Goal: Task Accomplishment & Management: Manage account settings

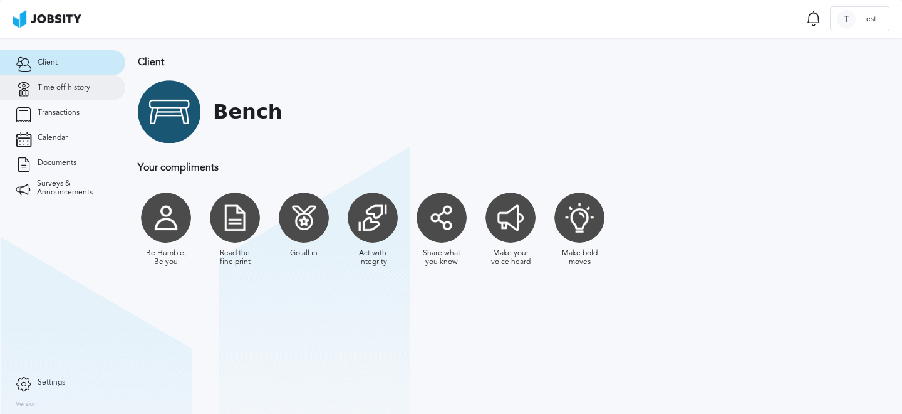
click at [83, 90] on span "Time off history" at bounding box center [64, 87] width 53 height 9
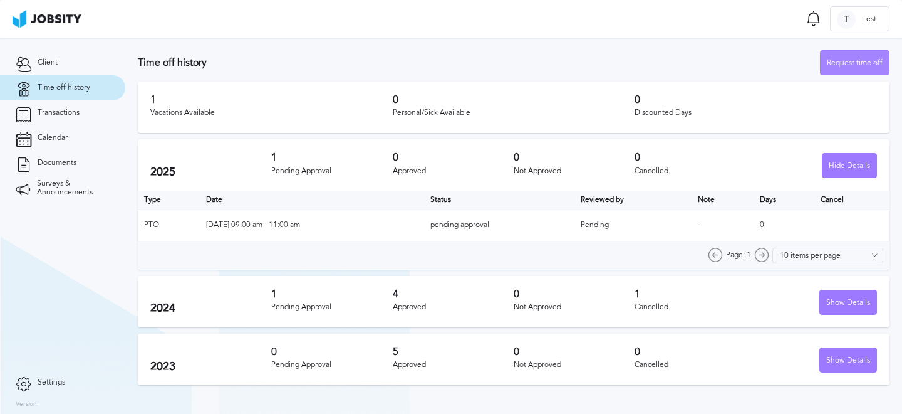
click at [844, 69] on div "Request time off" at bounding box center [855, 63] width 68 height 25
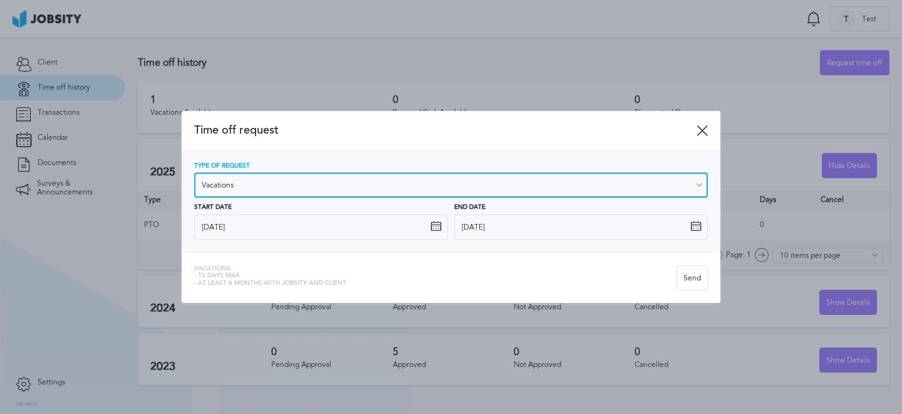
click at [617, 187] on input "Vacations" at bounding box center [451, 184] width 514 height 25
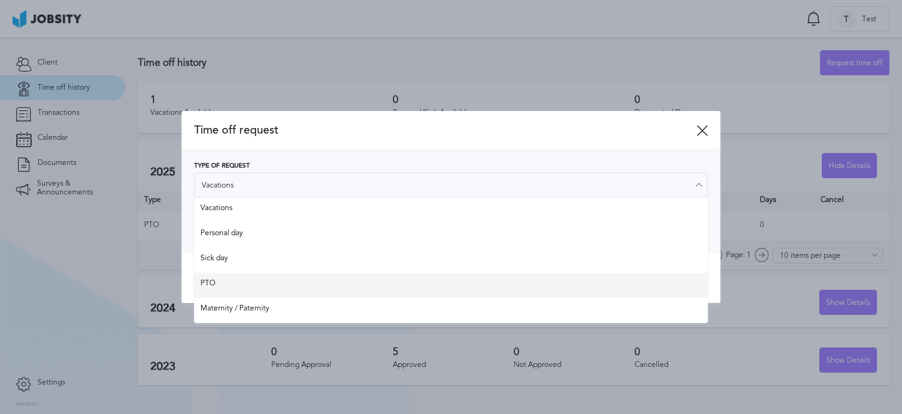
type input "PTO"
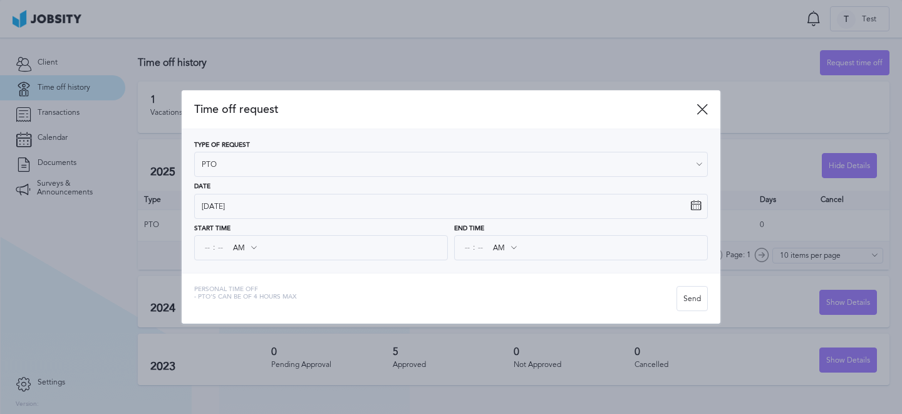
click at [239, 287] on div "Time off request Type of Request PTO Vacations Personal day Sick day PTO Matern…" at bounding box center [451, 206] width 539 height 233
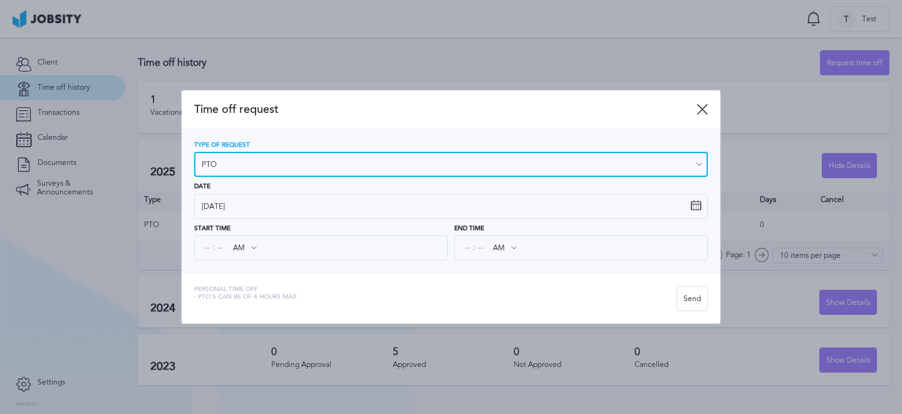
click at [246, 171] on input "PTO" at bounding box center [451, 164] width 514 height 25
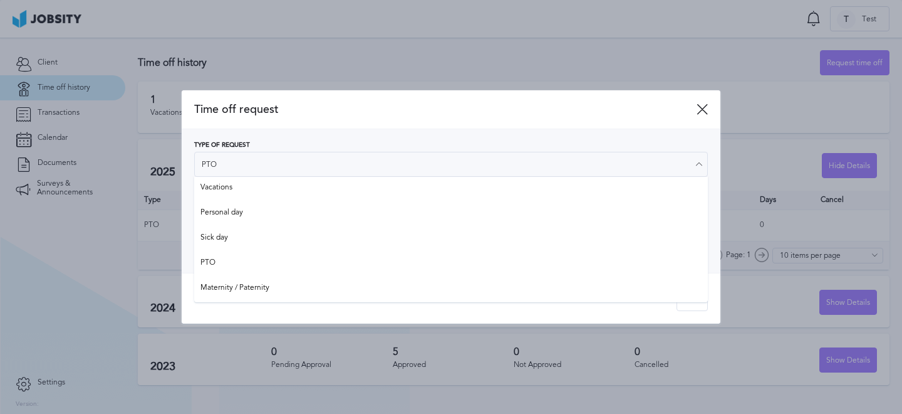
click at [261, 315] on div "Personal Time Off - PTO's can be of 4 hours [PERSON_NAME]" at bounding box center [451, 298] width 539 height 51
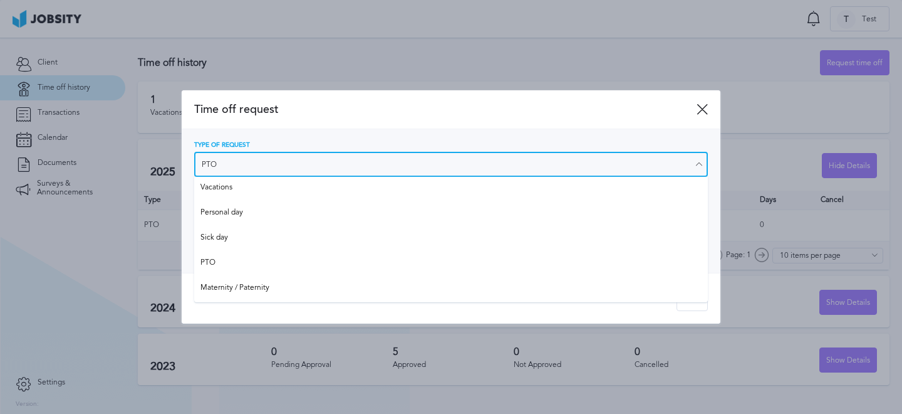
click at [256, 155] on input "PTO" at bounding box center [451, 164] width 514 height 25
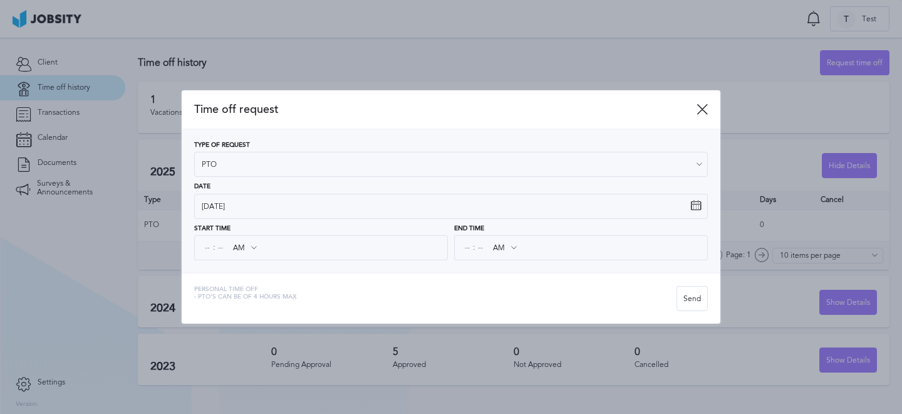
click at [264, 316] on div "Personal Time Off - PTO's can be of 4 hours [PERSON_NAME]" at bounding box center [451, 298] width 539 height 51
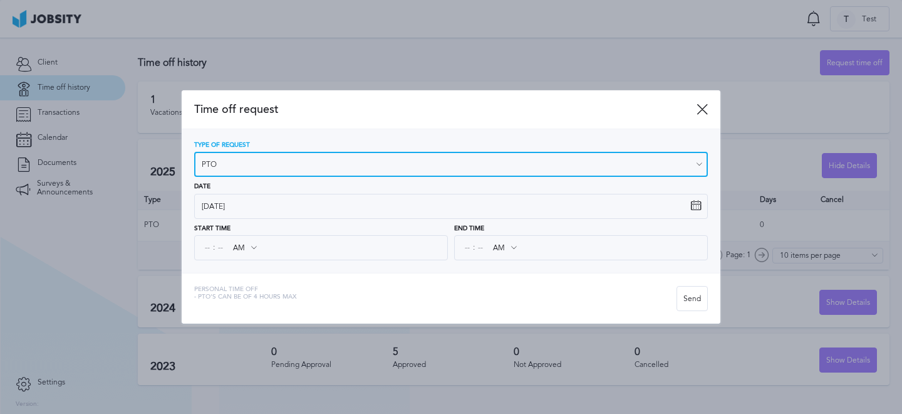
click at [237, 159] on input "PTO" at bounding box center [451, 164] width 514 height 25
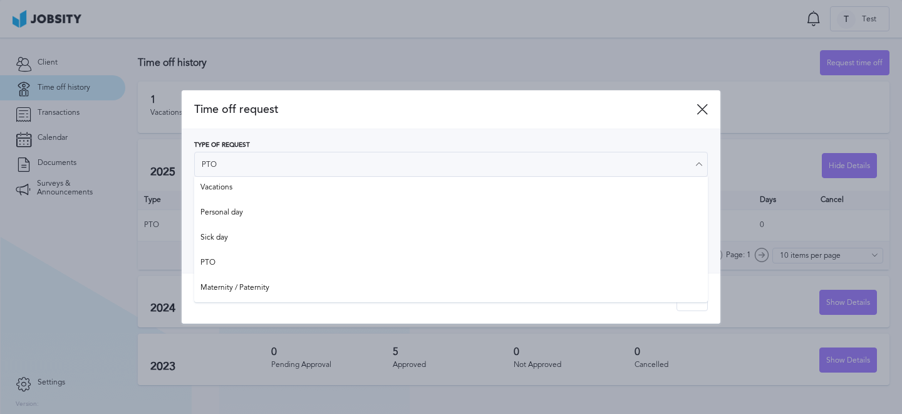
click at [265, 309] on div "Personal Time Off - PTO's can be of 4 hours max" at bounding box center [245, 298] width 102 height 25
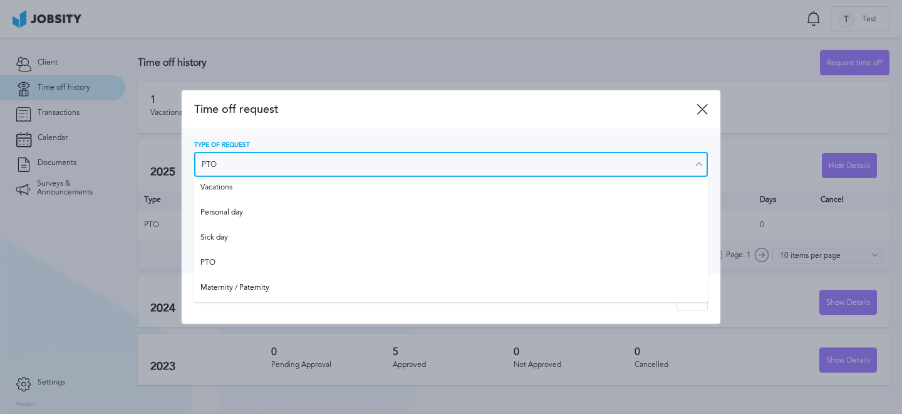
click at [269, 162] on input "PTO" at bounding box center [451, 164] width 514 height 25
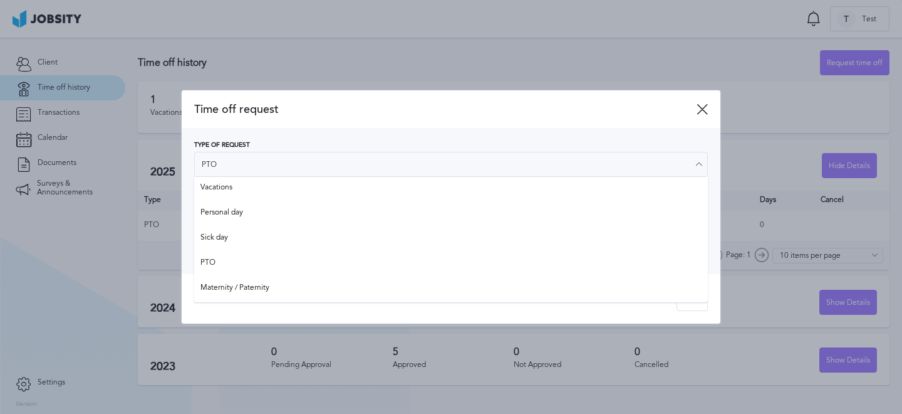
click at [261, 325] on div at bounding box center [451, 207] width 902 height 414
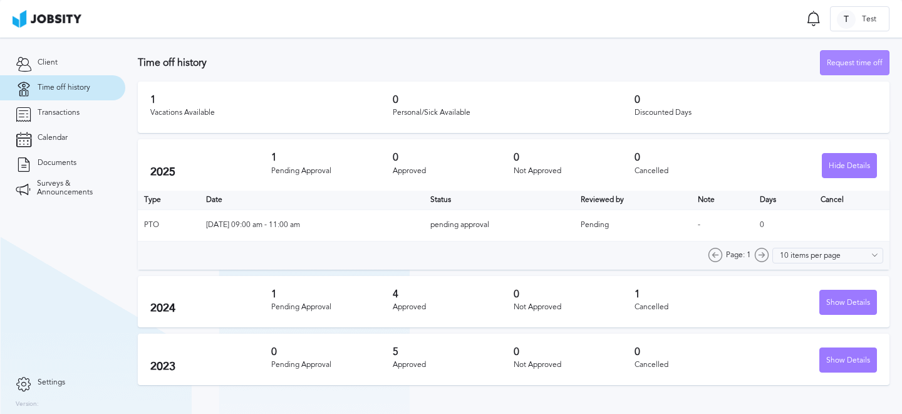
click at [844, 66] on div "Request time off" at bounding box center [855, 63] width 68 height 25
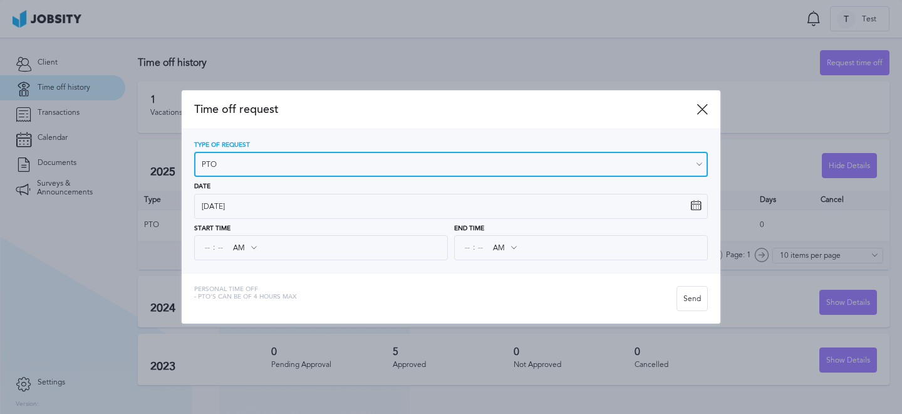
click at [329, 167] on input "PTO" at bounding box center [451, 164] width 514 height 25
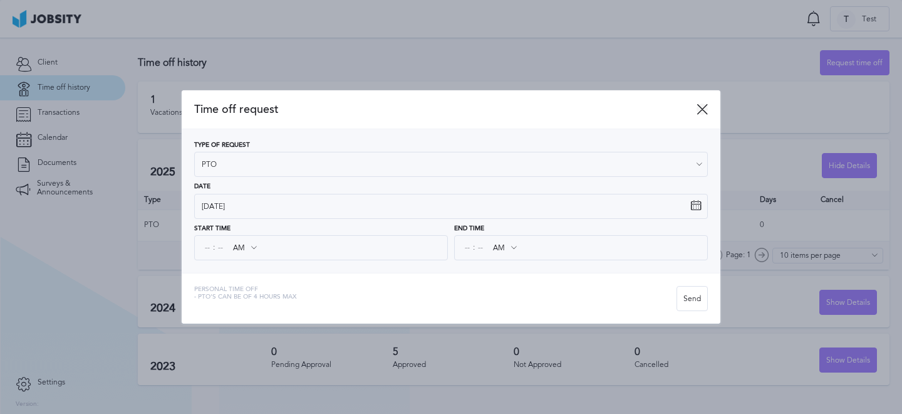
click at [697, 113] on icon at bounding box center [702, 108] width 11 height 11
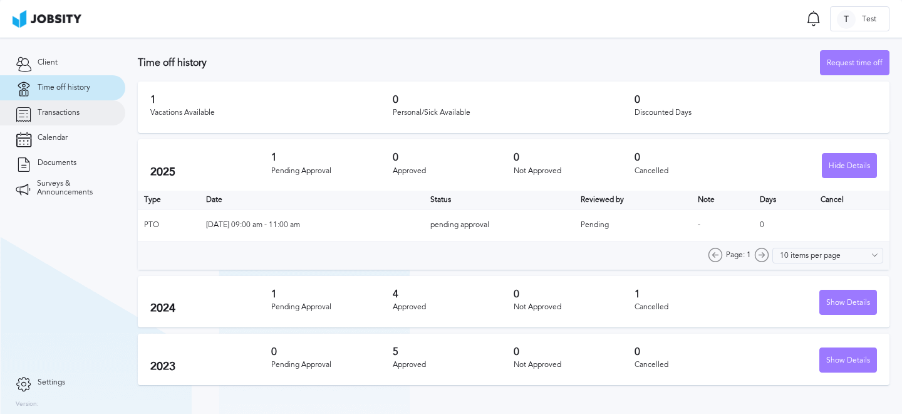
click at [48, 119] on link "Transactions" at bounding box center [62, 112] width 125 height 25
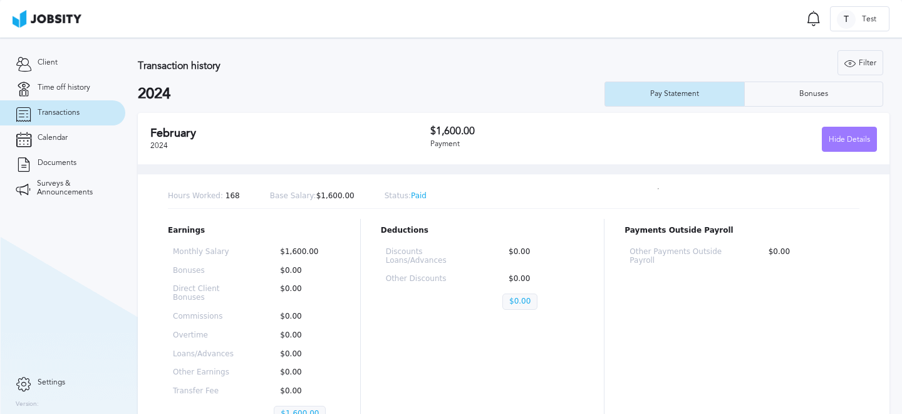
click at [593, 79] on div "Transaction history Filter Years 2024 2023 2024 Pay Statement Bonuses" at bounding box center [514, 78] width 752 height 56
drag, startPoint x: 345, startPoint y: 140, endPoint x: 472, endPoint y: 145, distance: 127.9
click at [472, 145] on div "[DATE] $1,600.00 Payment Hide Details" at bounding box center [514, 138] width 752 height 51
click at [472, 145] on div "Payment" at bounding box center [542, 144] width 224 height 9
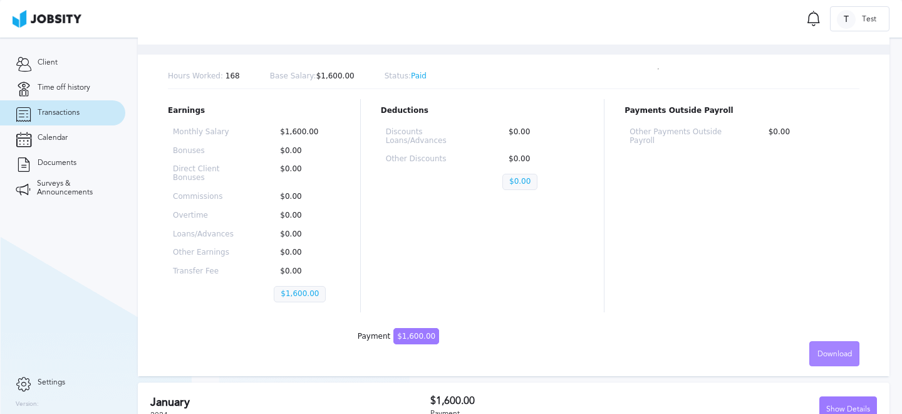
click at [834, 357] on span "Download" at bounding box center [835, 354] width 34 height 9
click at [581, 308] on div "English Spanish" at bounding box center [451, 207] width 902 height 414
click at [60, 138] on span "Calendar" at bounding box center [53, 137] width 30 height 9
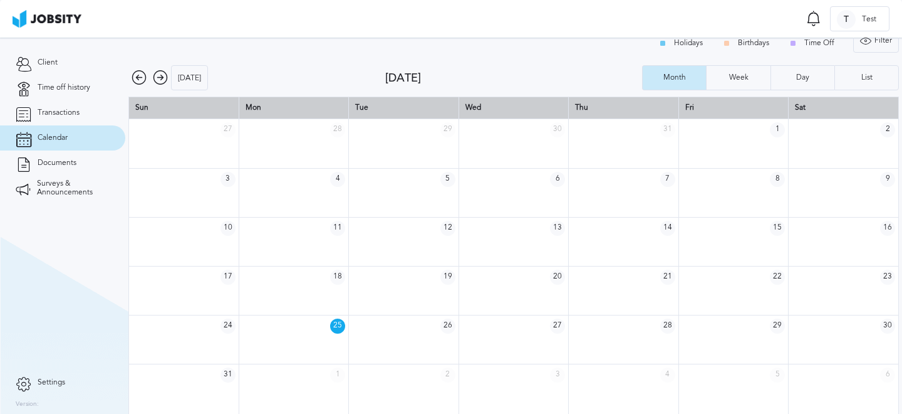
scroll to position [17, 0]
click at [80, 164] on link "Documents" at bounding box center [62, 162] width 125 height 25
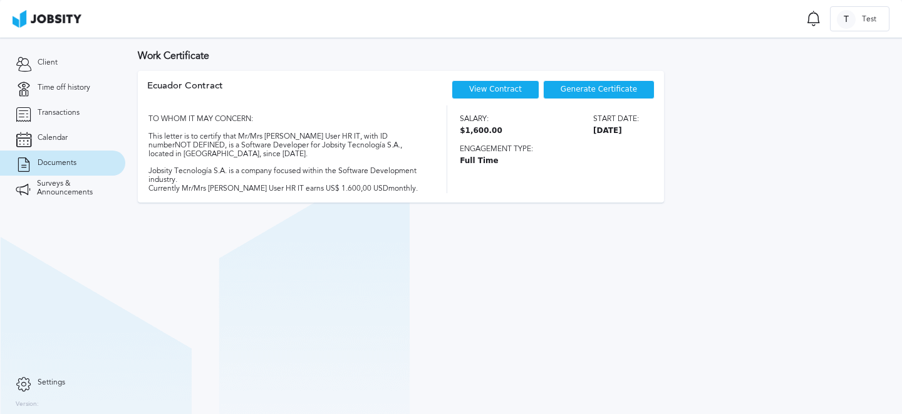
click at [606, 91] on span "Generate Certificate" at bounding box center [599, 89] width 76 height 9
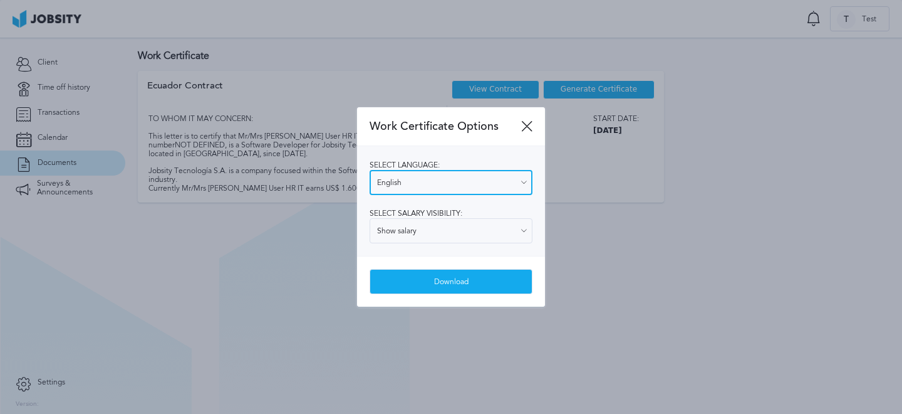
click at [502, 183] on input "English" at bounding box center [451, 182] width 163 height 25
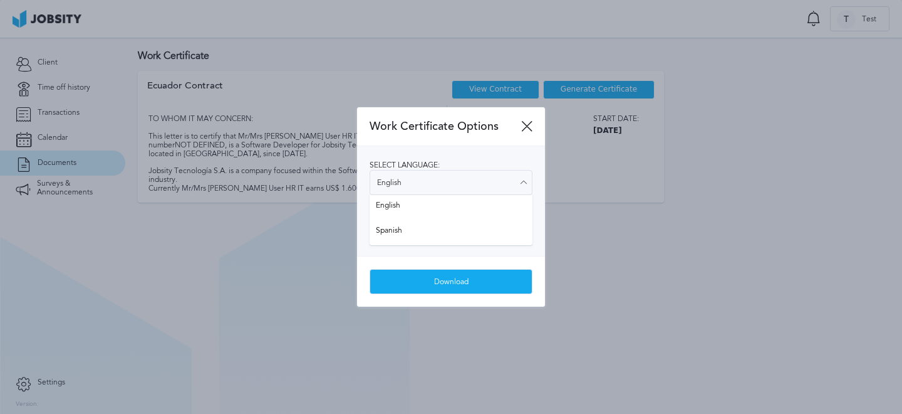
click at [462, 149] on div "Select language: English English Spanish Select salary visibility: Show salary …" at bounding box center [451, 201] width 188 height 110
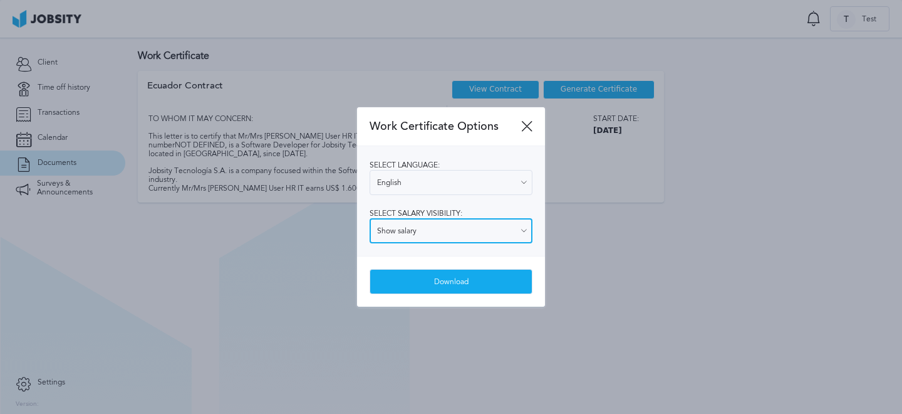
click at [443, 226] on input "Show salary" at bounding box center [451, 230] width 163 height 25
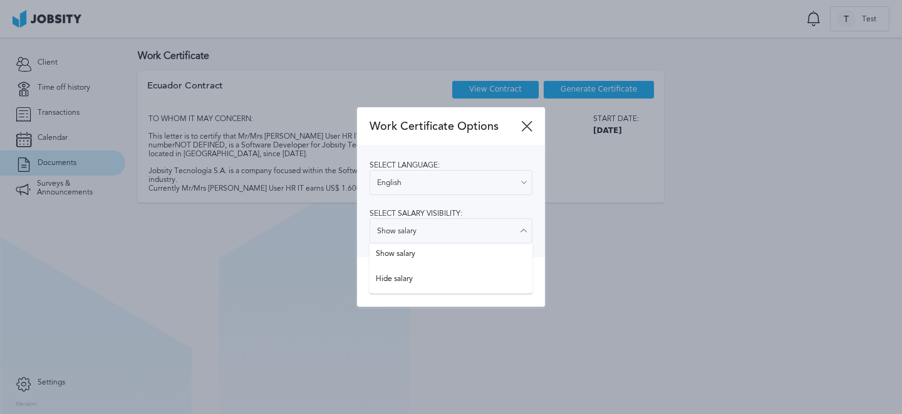
click at [469, 212] on div "Select language: English English Spanish Select salary visibility: Show salary …" at bounding box center [451, 201] width 188 height 110
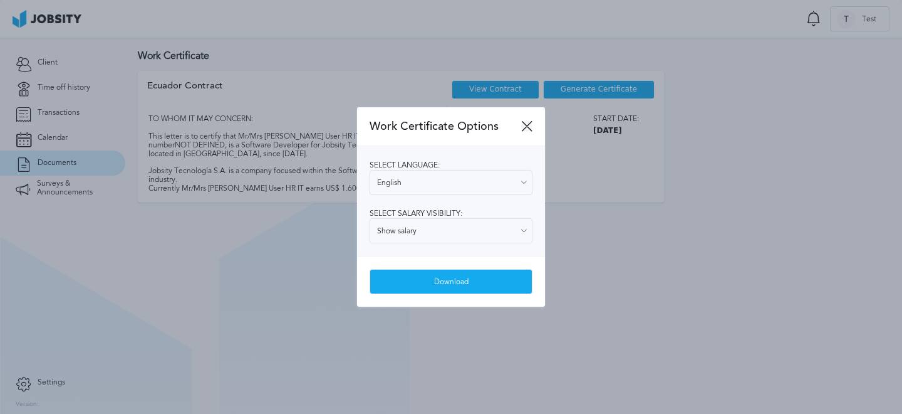
click at [528, 130] on icon at bounding box center [526, 125] width 11 height 11
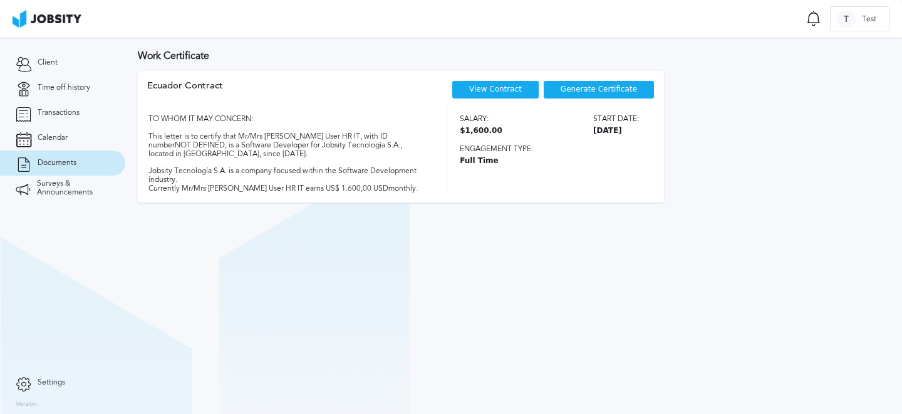
click at [138, 189] on div "Ecuador Contract View Contract Generate Certificate TO WHOM IT MAY CONCERN: Thi…" at bounding box center [401, 136] width 526 height 131
click at [112, 185] on link "Surveys & Announcements" at bounding box center [62, 187] width 125 height 25
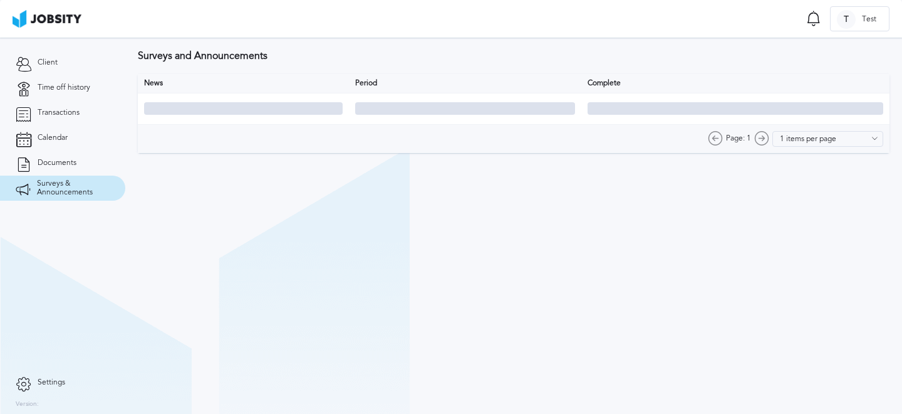
type input "10 items per page"
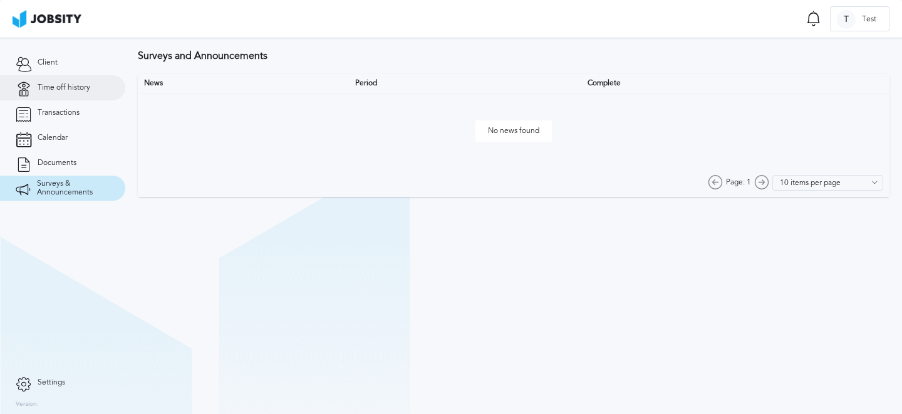
click at [88, 91] on span "Time off history" at bounding box center [64, 87] width 53 height 9
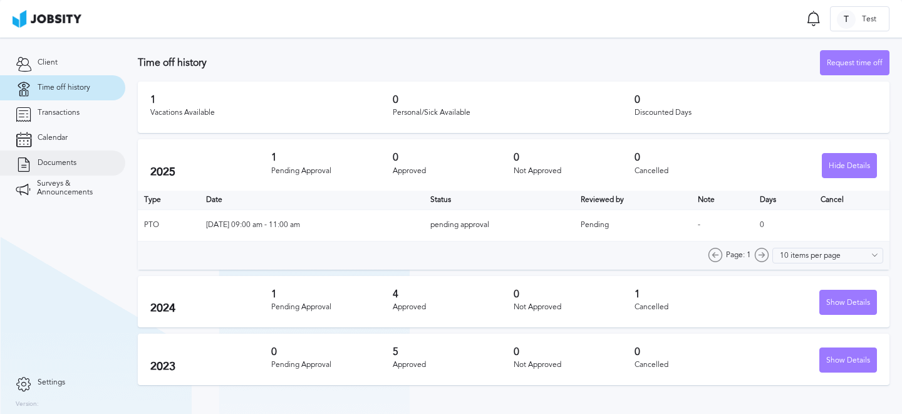
click at [59, 164] on span "Documents" at bounding box center [57, 163] width 39 height 9
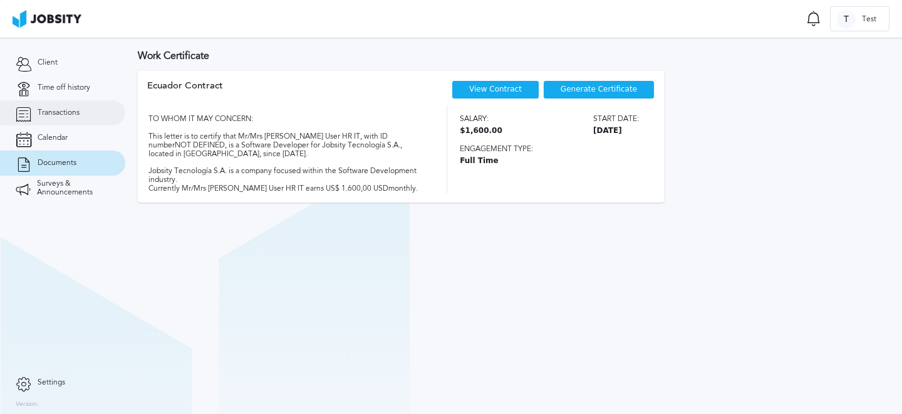
click at [75, 118] on link "Transactions" at bounding box center [62, 112] width 125 height 25
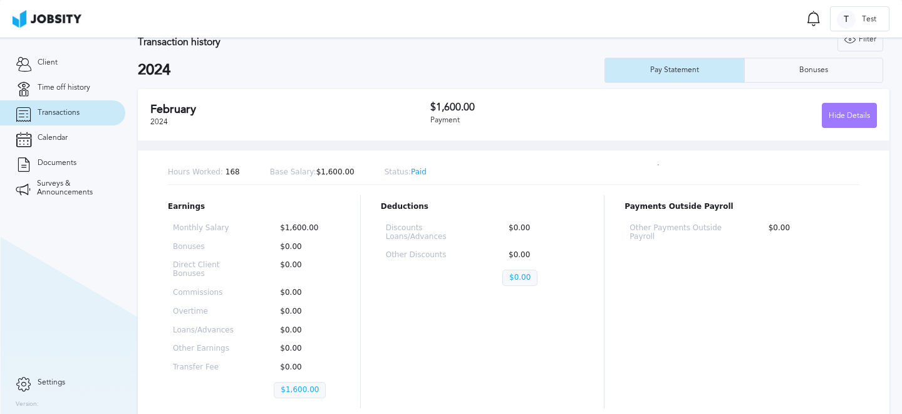
scroll to position [36, 0]
